Goal: Information Seeking & Learning: Learn about a topic

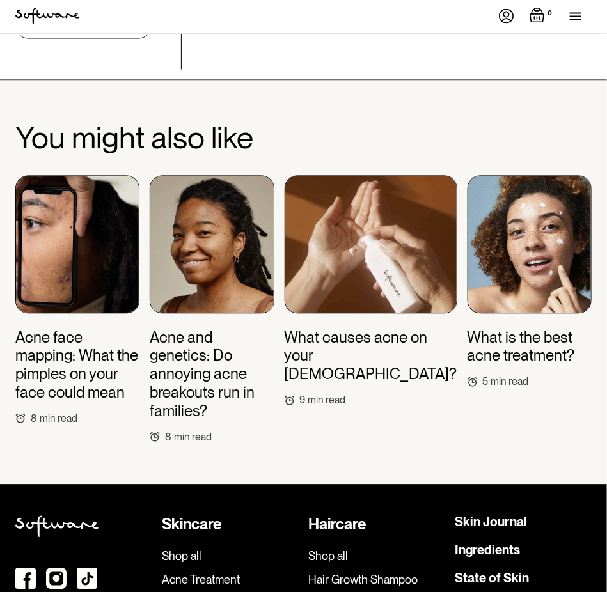
scroll to position [4456, 0]
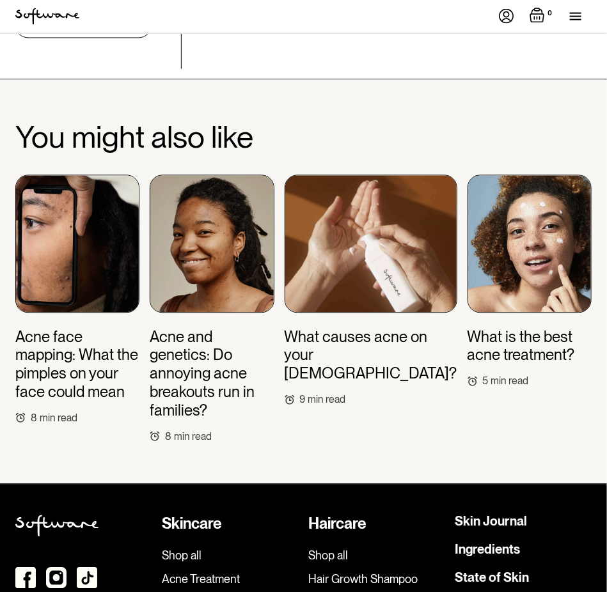
click at [61, 329] on h3 "Acne face mapping: What the pimples on your face could mean" at bounding box center [77, 366] width 124 height 74
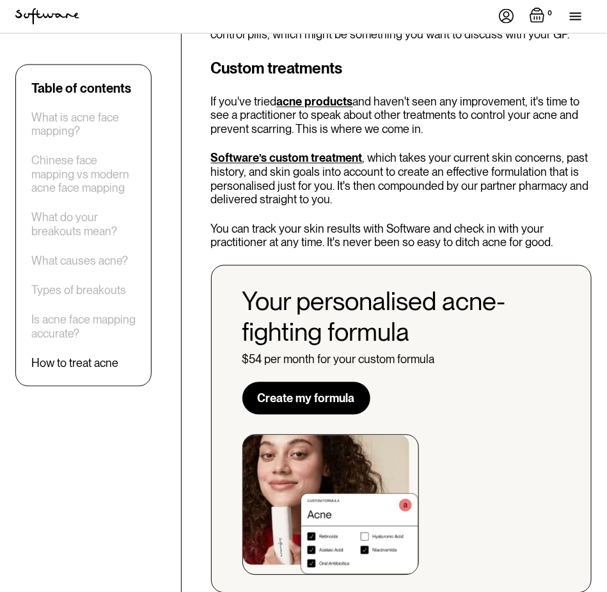
scroll to position [4475, 0]
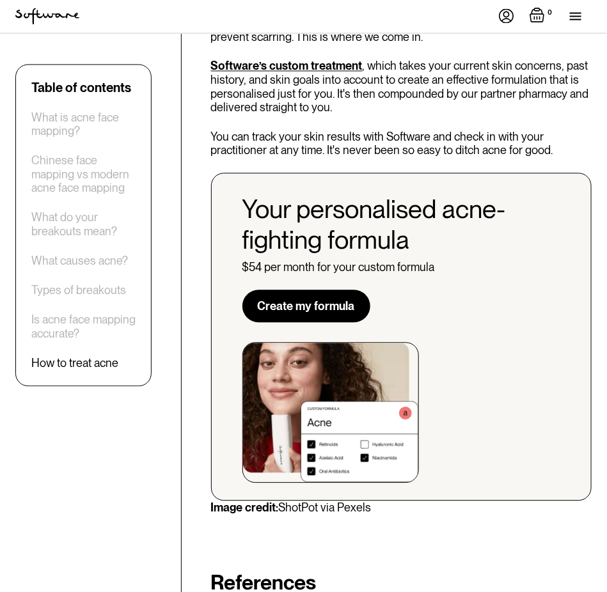
click at [328, 290] on link "Create my formula" at bounding box center [306, 306] width 128 height 33
